Goal: Navigation & Orientation: Find specific page/section

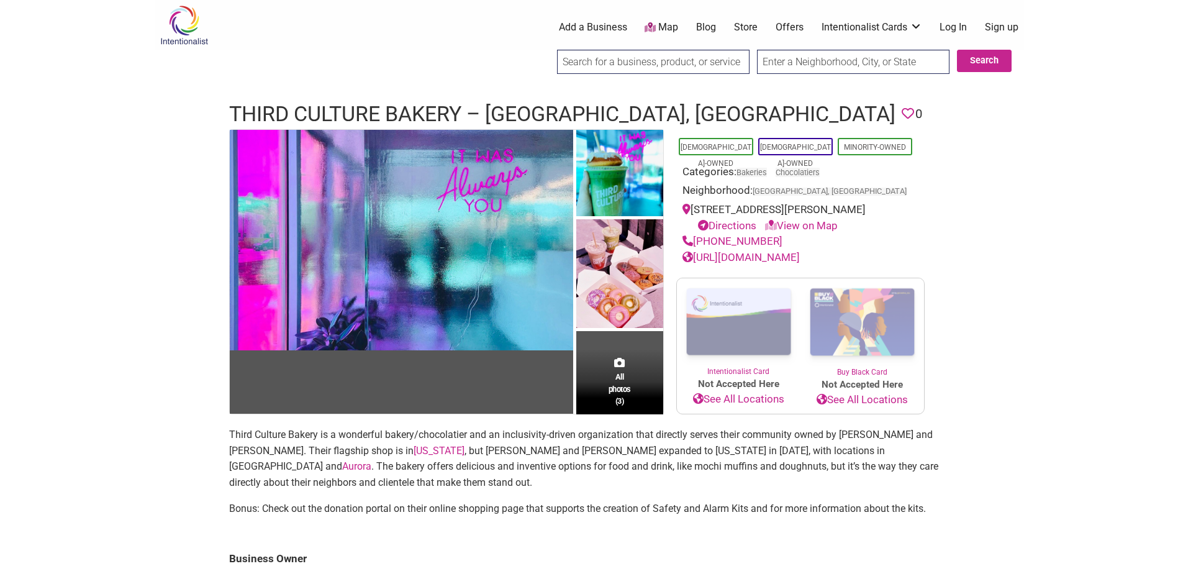
click at [776, 258] on link "[URL][DOMAIN_NAME]" at bounding box center [741, 257] width 117 height 12
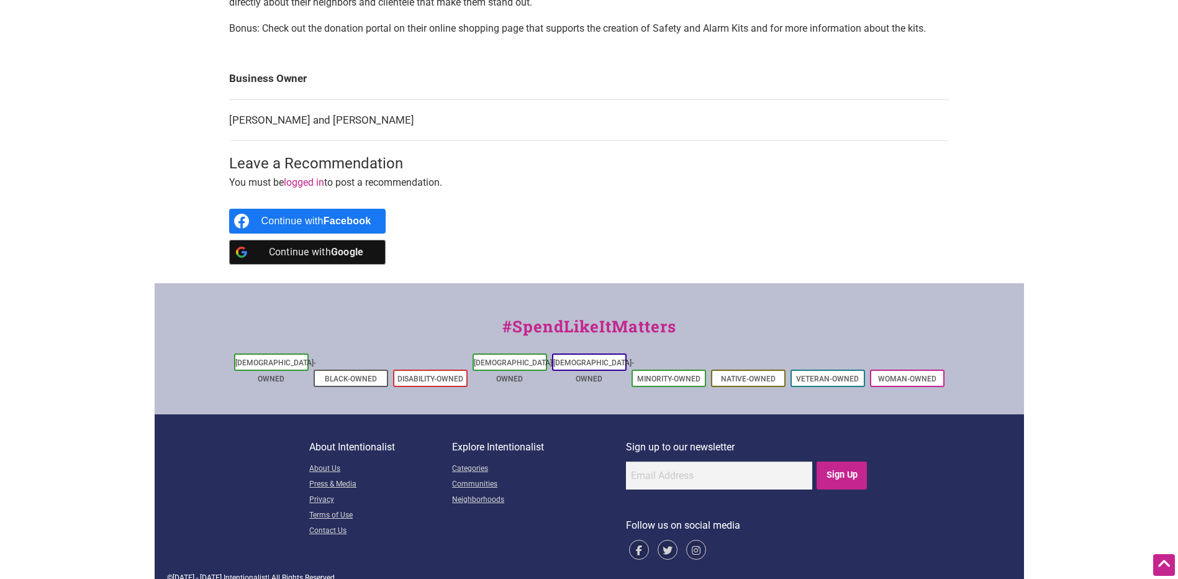
scroll to position [481, 0]
click at [580, 355] on li "[DEMOGRAPHIC_DATA]-Owned" at bounding box center [589, 361] width 75 height 17
click at [599, 360] on link "[DEMOGRAPHIC_DATA]-Owned" at bounding box center [593, 370] width 81 height 25
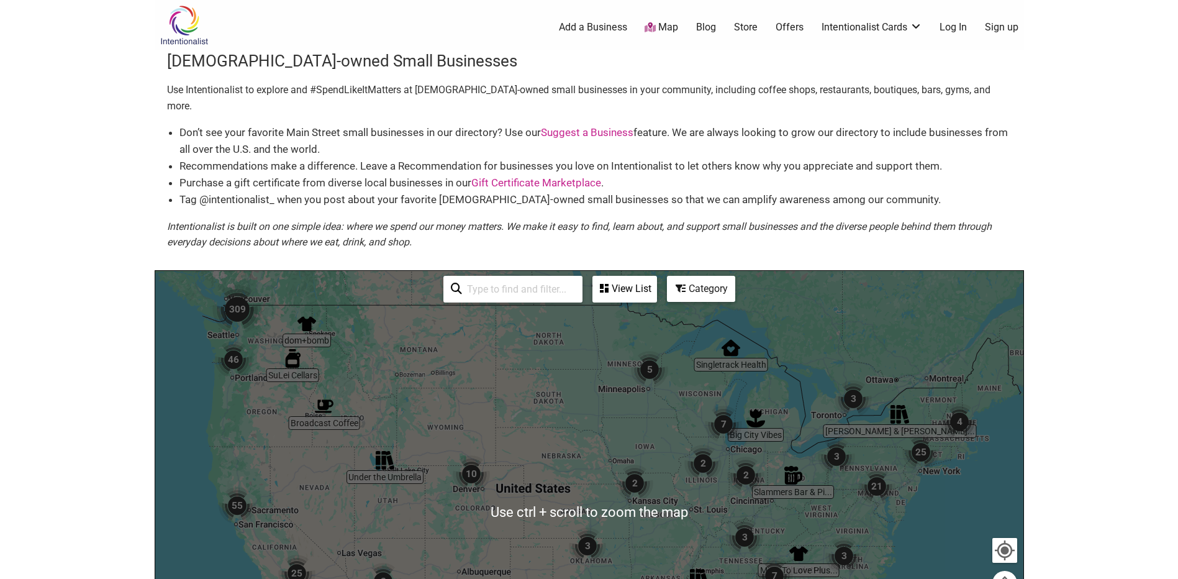
click at [469, 458] on img "10" at bounding box center [471, 473] width 37 height 37
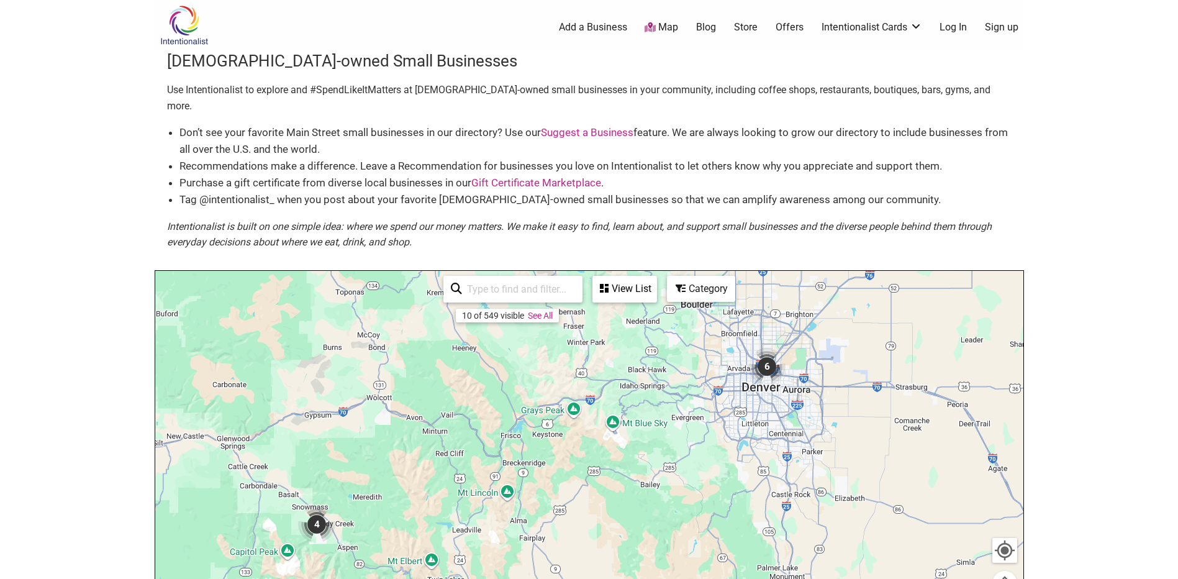
drag, startPoint x: 447, startPoint y: 499, endPoint x: 343, endPoint y: 456, distance: 112.8
click at [343, 456] on div "To navigate, press the arrow keys." at bounding box center [589, 512] width 868 height 483
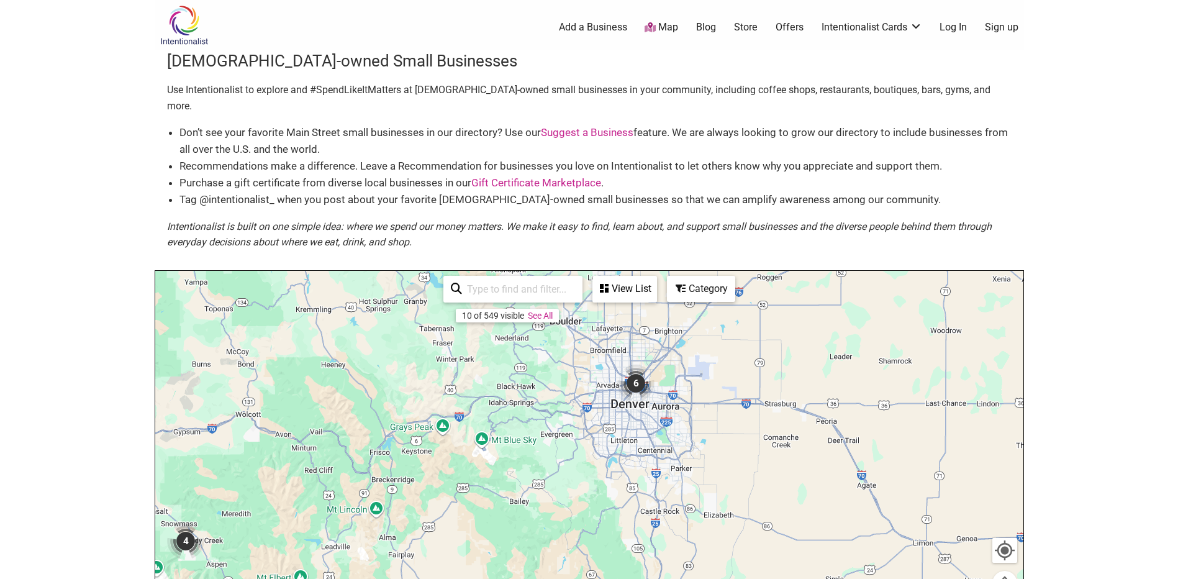
click at [632, 370] on img "6" at bounding box center [635, 383] width 37 height 37
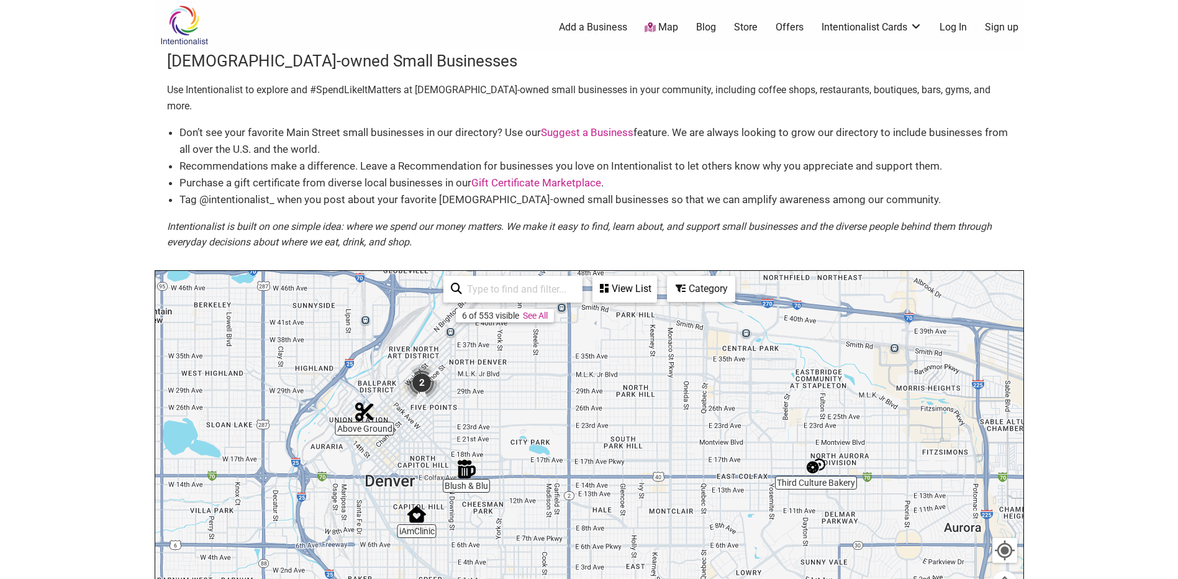
drag, startPoint x: 543, startPoint y: 440, endPoint x: 542, endPoint y: 384, distance: 56.5
click at [542, 384] on div "To navigate, press the arrow keys." at bounding box center [589, 512] width 868 height 483
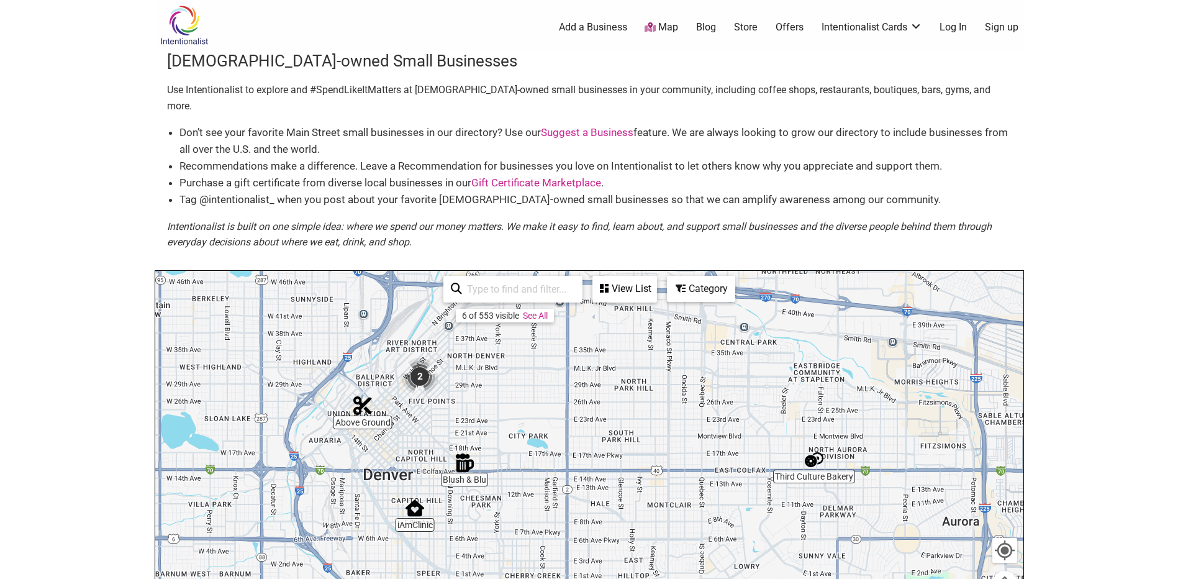
click at [420, 363] on img "2" at bounding box center [419, 376] width 37 height 37
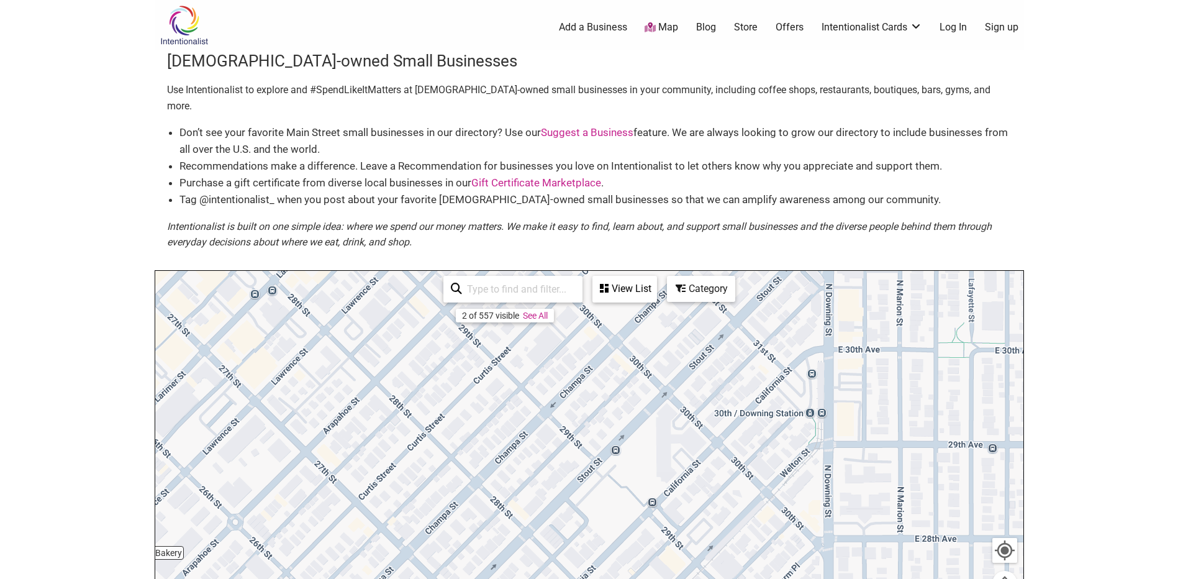
drag, startPoint x: 535, startPoint y: 478, endPoint x: 335, endPoint y: 557, distance: 215.2
click at [315, 558] on div "To navigate, press the arrow keys." at bounding box center [589, 512] width 868 height 483
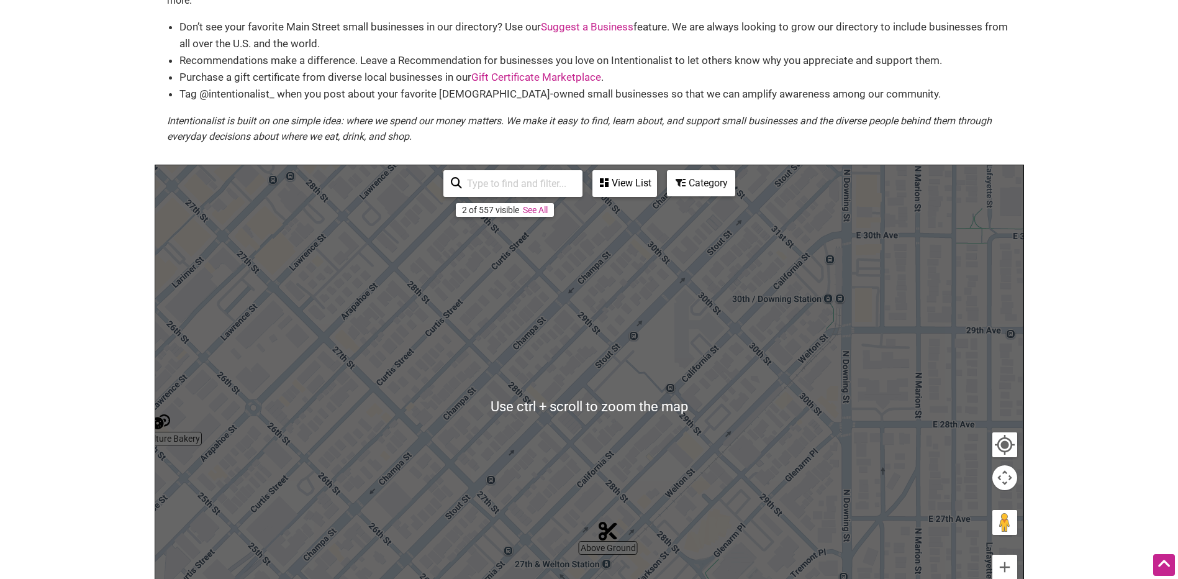
scroll to position [124, 0]
